Goal: Task Accomplishment & Management: Complete application form

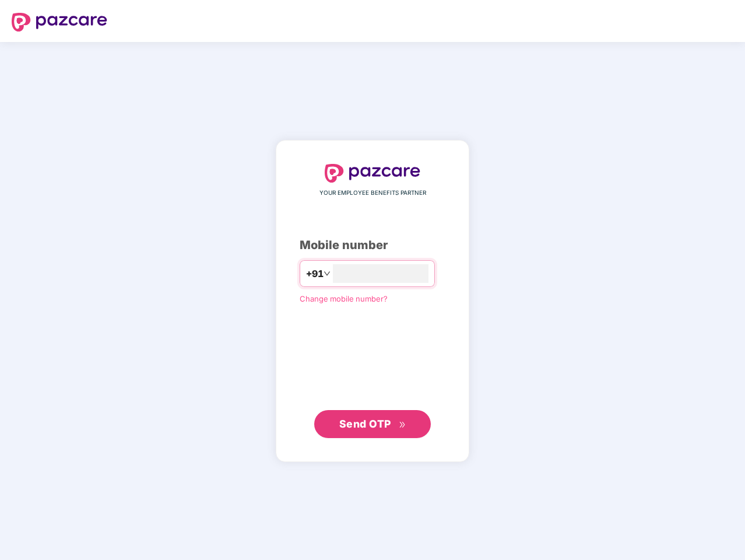
click at [373, 280] on input "number" at bounding box center [381, 273] width 96 height 19
click at [59, 22] on img at bounding box center [60, 22] width 96 height 19
click at [306, 273] on span "+91" at bounding box center [314, 273] width 17 height 15
click at [373, 424] on span "Send OTP" at bounding box center [365, 423] width 52 height 12
